Goal: Navigation & Orientation: Understand site structure

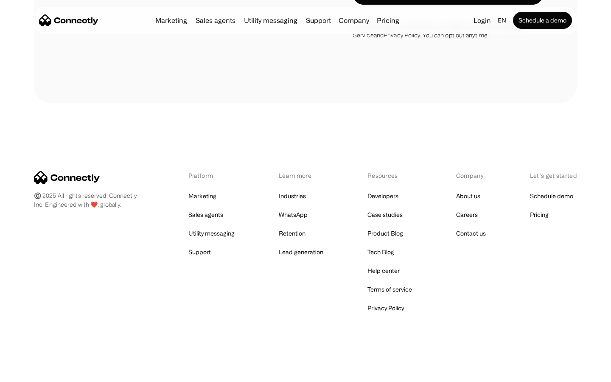
scroll to position [575, 0]
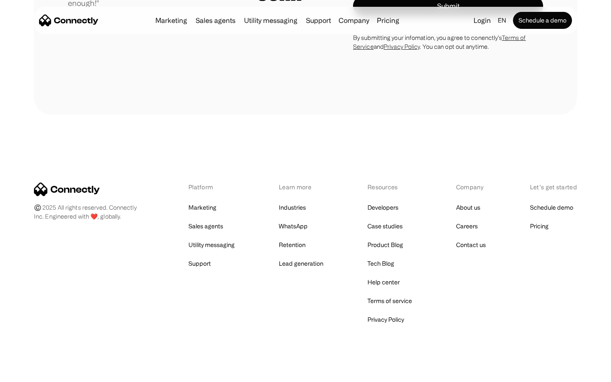
scroll to position [2362, 0]
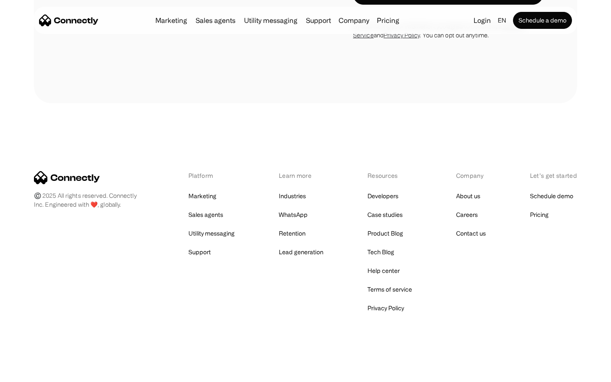
scroll to position [716, 0]
